Goal: Transaction & Acquisition: Purchase product/service

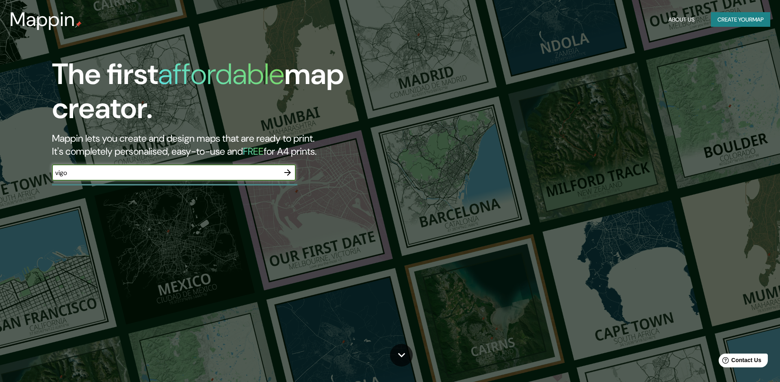
type input "vigo"
click at [290, 171] on icon "button" at bounding box center [288, 173] width 10 height 10
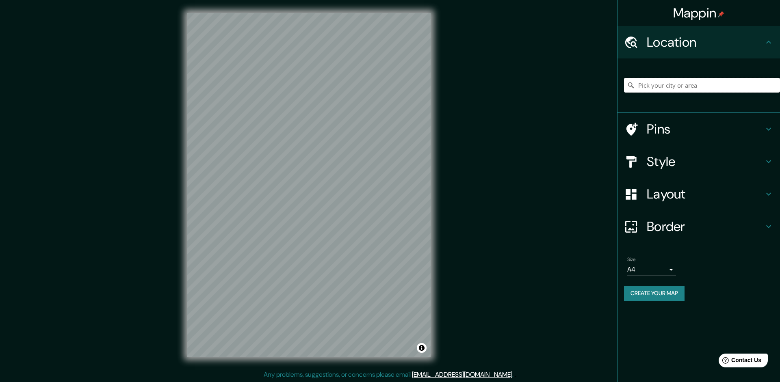
click at [657, 86] on input "Pick your city or area" at bounding box center [702, 85] width 156 height 15
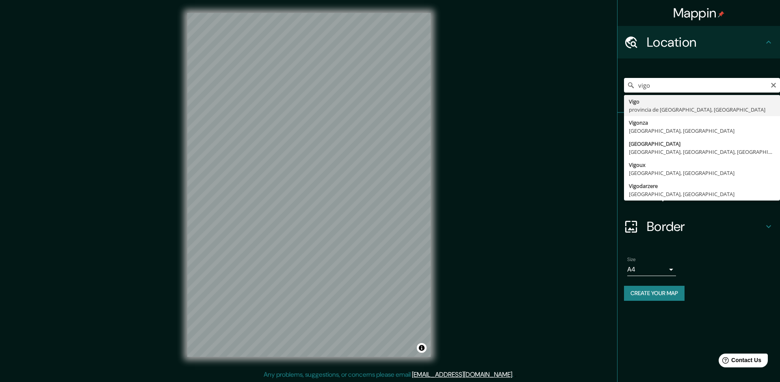
type input "[GEOGRAPHIC_DATA], [GEOGRAPHIC_DATA], [GEOGRAPHIC_DATA]"
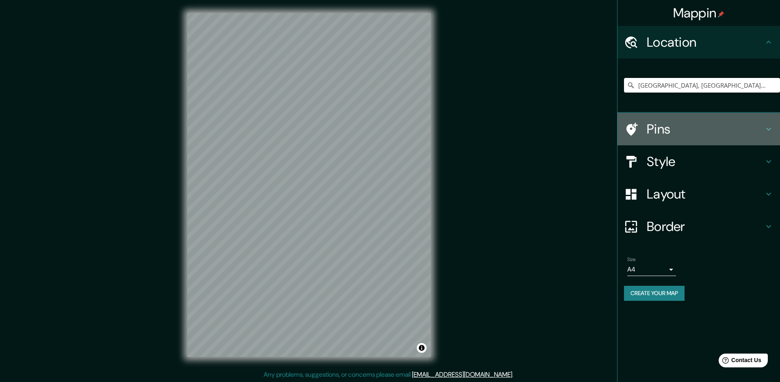
click at [770, 125] on icon at bounding box center [769, 129] width 10 height 10
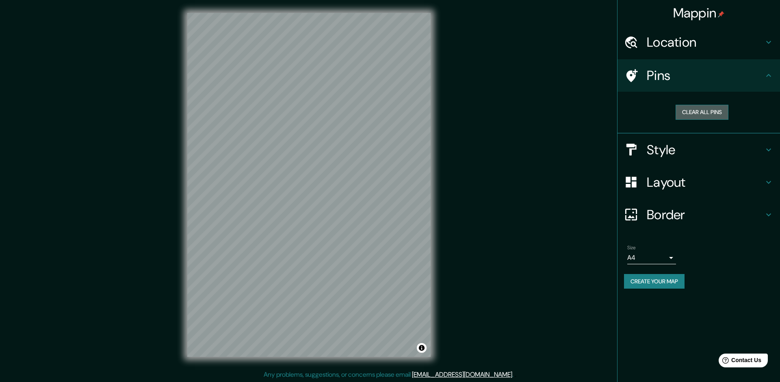
click at [701, 110] on button "Clear all pins" at bounding box center [702, 112] width 53 height 15
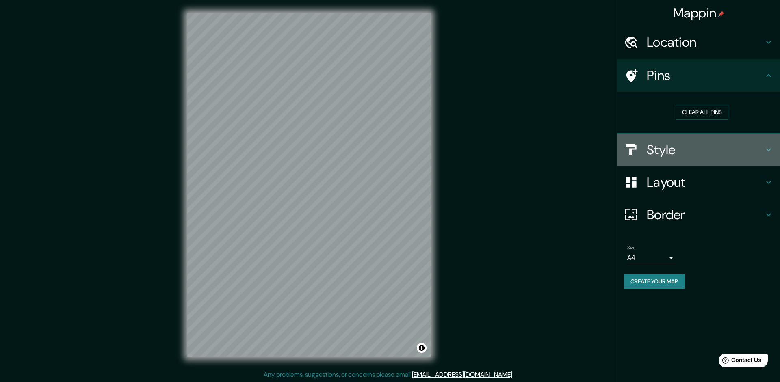
click at [766, 150] on icon at bounding box center [769, 150] width 10 height 10
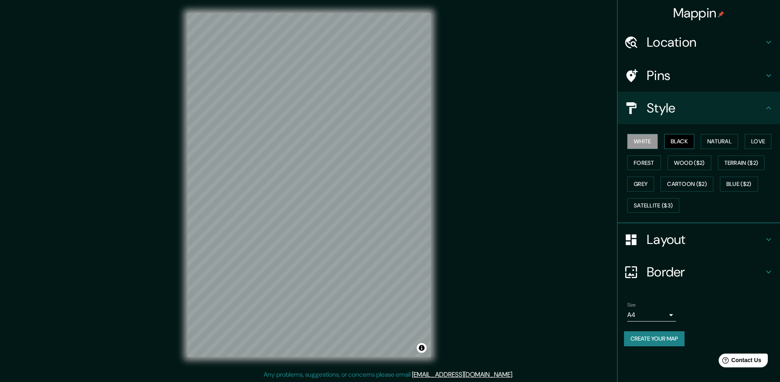
click at [683, 136] on button "Black" at bounding box center [679, 141] width 30 height 15
click at [726, 137] on button "Natural" at bounding box center [719, 141] width 37 height 15
click at [752, 142] on button "Love" at bounding box center [758, 141] width 27 height 15
click at [640, 158] on button "Forest" at bounding box center [644, 163] width 34 height 15
click at [642, 184] on button "Grey" at bounding box center [640, 184] width 27 height 15
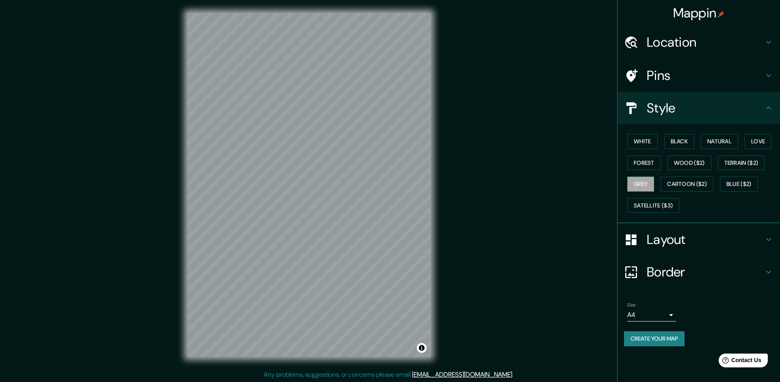
click at [768, 241] on icon at bounding box center [769, 240] width 10 height 10
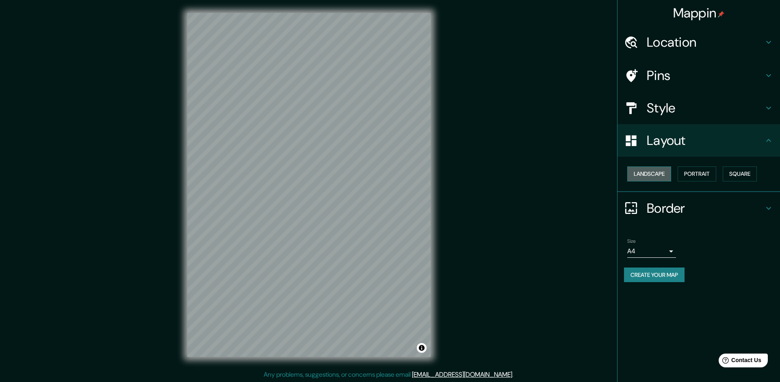
click at [661, 176] on button "Landscape" at bounding box center [649, 174] width 44 height 15
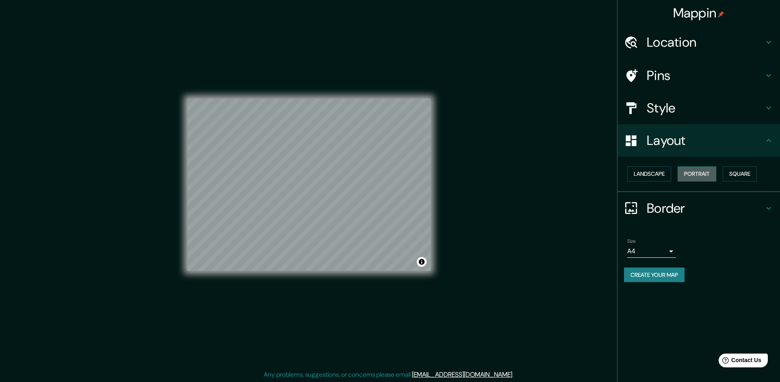
click at [695, 178] on button "Portrait" at bounding box center [697, 174] width 39 height 15
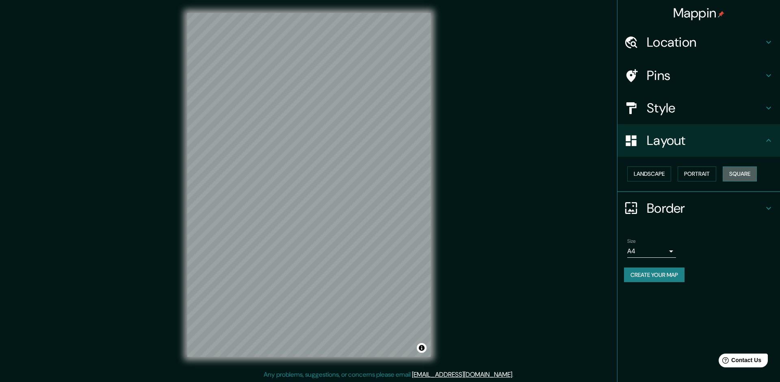
click at [739, 179] on button "Square" at bounding box center [740, 174] width 34 height 15
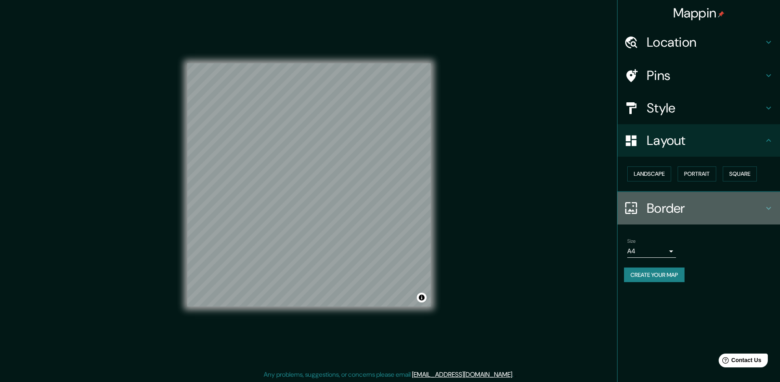
click at [764, 205] on icon at bounding box center [769, 209] width 10 height 10
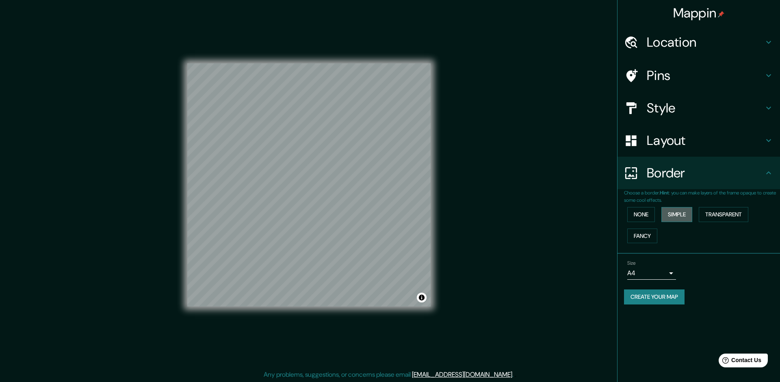
click at [674, 212] on button "Simple" at bounding box center [676, 214] width 31 height 15
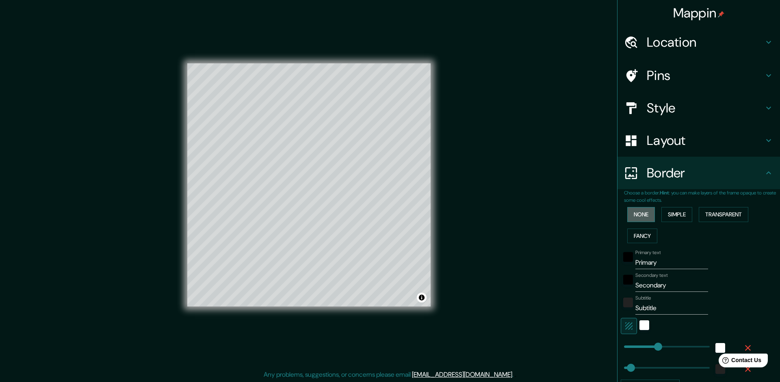
click at [640, 212] on button "None" at bounding box center [641, 214] width 28 height 15
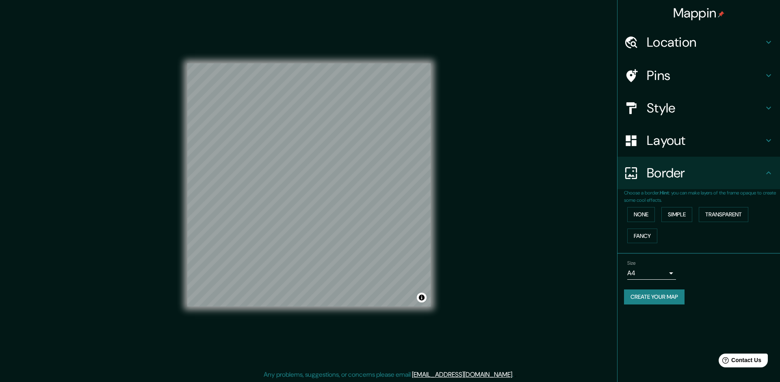
click at [772, 106] on icon at bounding box center [769, 108] width 10 height 10
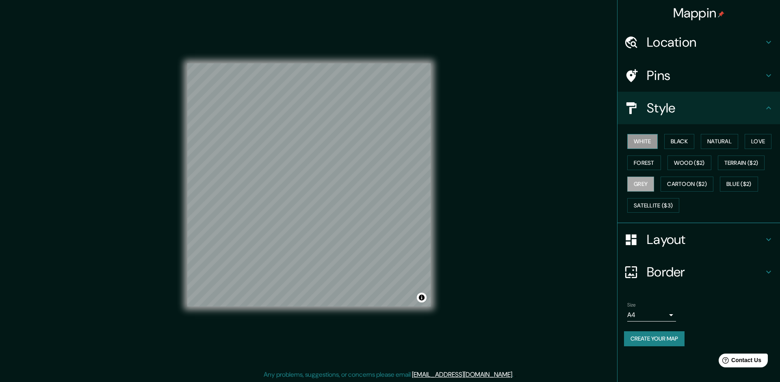
click at [644, 140] on button "White" at bounding box center [642, 141] width 30 height 15
click at [771, 74] on icon at bounding box center [769, 76] width 10 height 10
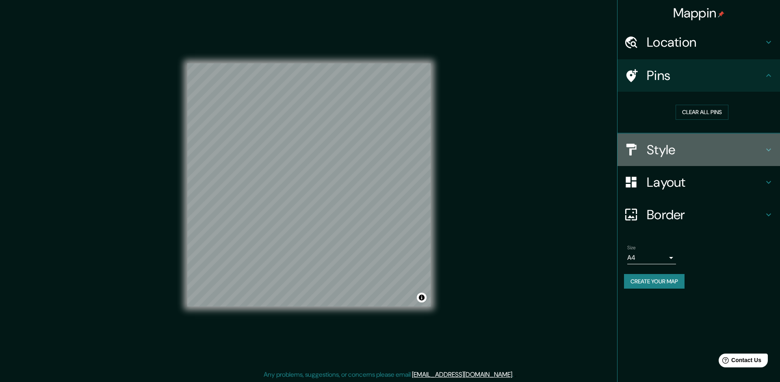
click at [767, 148] on icon at bounding box center [769, 150] width 10 height 10
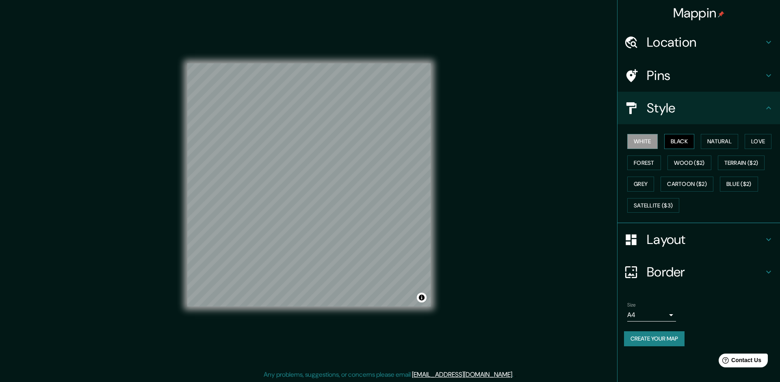
click at [676, 143] on button "Black" at bounding box center [679, 141] width 30 height 15
click at [720, 142] on button "Natural" at bounding box center [719, 141] width 37 height 15
click at [638, 142] on button "White" at bounding box center [642, 141] width 30 height 15
click at [671, 313] on body "Mappin Location [GEOGRAPHIC_DATA], [GEOGRAPHIC_DATA], [GEOGRAPHIC_DATA] Pins St…" at bounding box center [390, 191] width 780 height 382
click at [648, 344] on li "A3" at bounding box center [651, 347] width 49 height 15
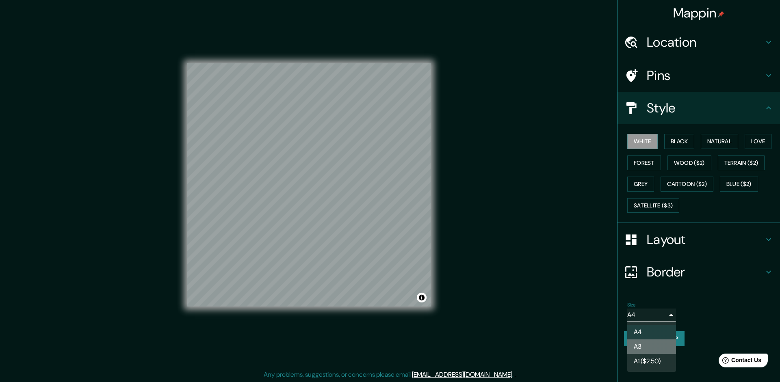
type input "a4"
